Goal: Navigation & Orientation: Find specific page/section

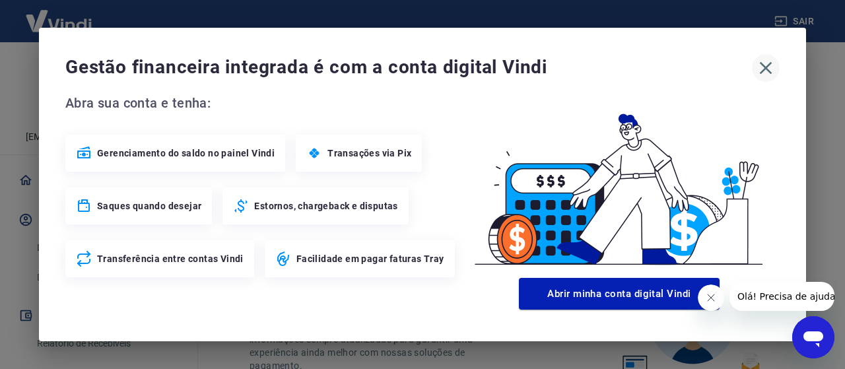
click at [767, 64] on icon "button" at bounding box center [765, 67] width 21 height 21
click at [763, 65] on icon "button" at bounding box center [766, 68] width 13 height 13
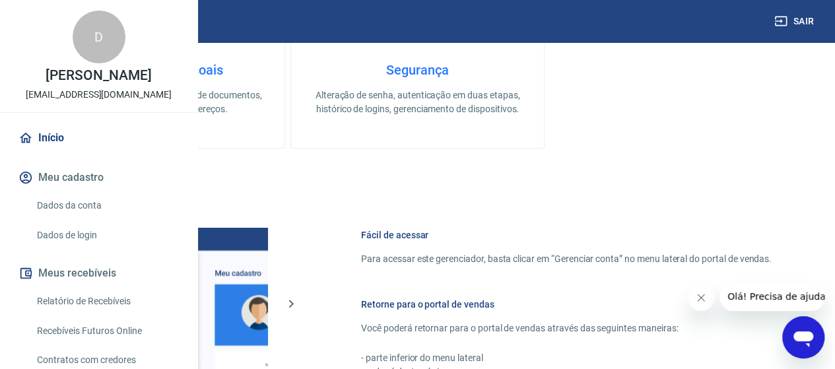
scroll to position [849, 0]
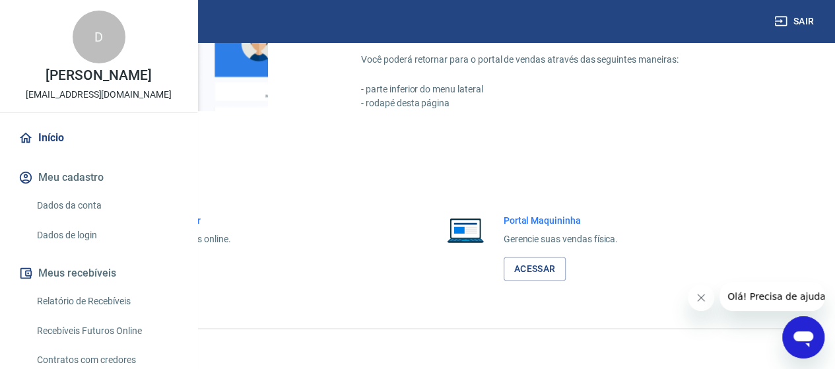
click at [176, 266] on link "Acessar" at bounding box center [145, 269] width 63 height 24
click at [802, 17] on button "Sair" at bounding box center [796, 21] width 48 height 24
